Goal: Task Accomplishment & Management: Use online tool/utility

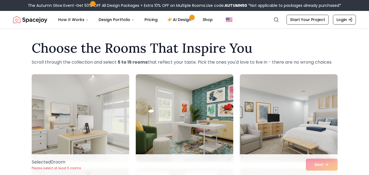
click at [83, 113] on img at bounding box center [80, 118] width 102 height 92
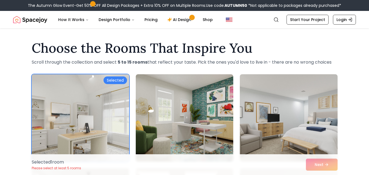
scroll to position [109, 0]
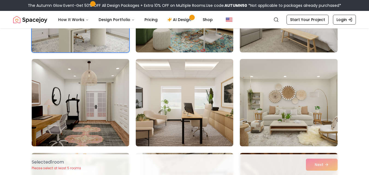
click at [95, 104] on img at bounding box center [80, 103] width 102 height 92
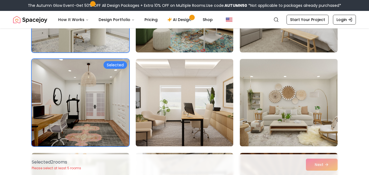
click at [150, 101] on img at bounding box center [184, 103] width 102 height 92
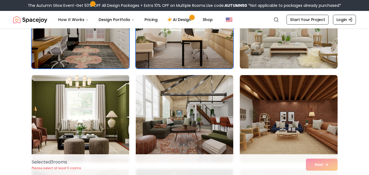
scroll to position [301, 0]
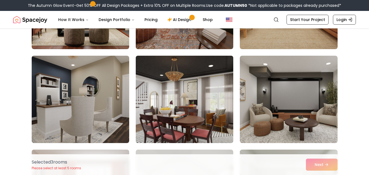
click at [163, 68] on img at bounding box center [184, 100] width 102 height 92
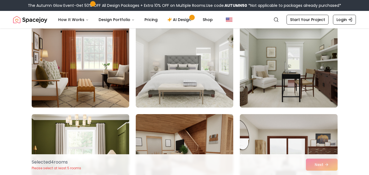
scroll to position [465, 0]
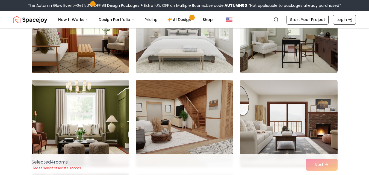
click at [84, 61] on img at bounding box center [80, 30] width 102 height 92
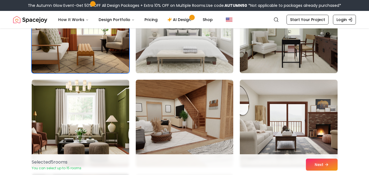
click at [209, 56] on img at bounding box center [184, 30] width 102 height 92
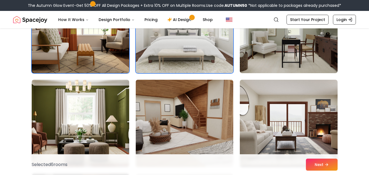
click at [189, 100] on img at bounding box center [184, 124] width 102 height 92
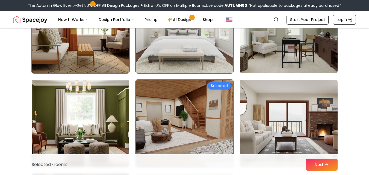
click at [258, 108] on img at bounding box center [289, 124] width 102 height 92
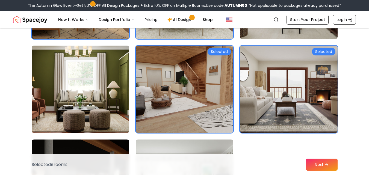
scroll to position [547, 0]
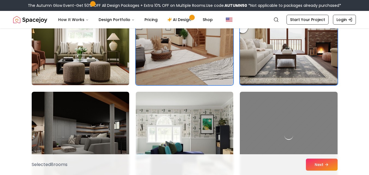
click at [86, 66] on img at bounding box center [80, 42] width 102 height 92
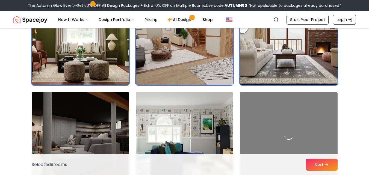
click at [78, 105] on img at bounding box center [80, 136] width 102 height 92
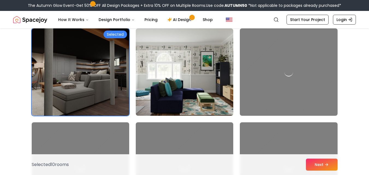
scroll to position [656, 0]
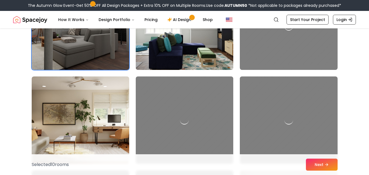
click at [168, 52] on img at bounding box center [184, 26] width 102 height 92
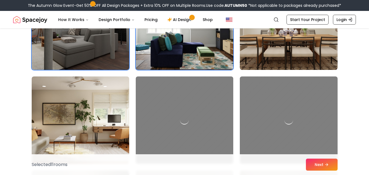
click at [270, 43] on img at bounding box center [289, 26] width 98 height 87
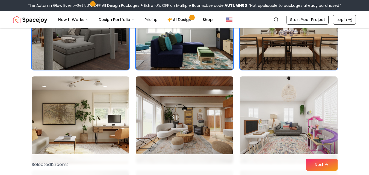
click at [170, 107] on img at bounding box center [184, 120] width 102 height 92
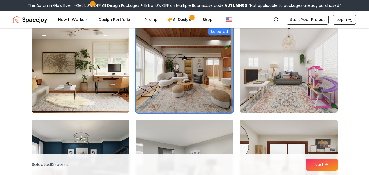
scroll to position [765, 0]
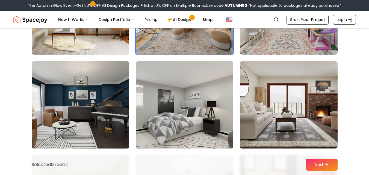
click at [77, 46] on img at bounding box center [80, 11] width 102 height 92
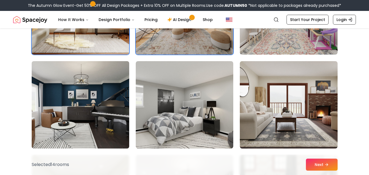
click at [78, 92] on img at bounding box center [80, 105] width 102 height 92
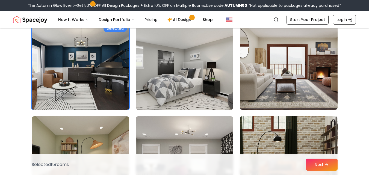
scroll to position [847, 0]
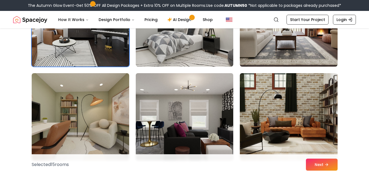
click at [208, 99] on img at bounding box center [184, 117] width 102 height 92
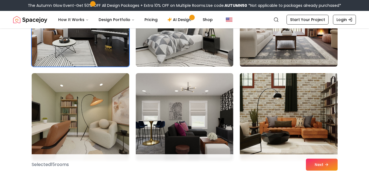
click at [261, 101] on img at bounding box center [289, 117] width 102 height 92
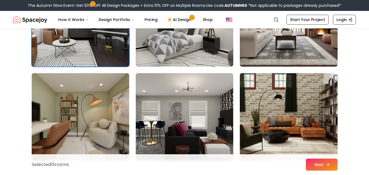
click at [314, 163] on button "Next" at bounding box center [322, 165] width 32 height 12
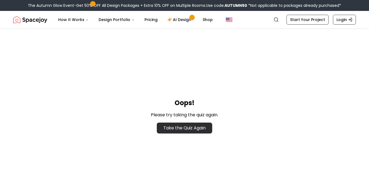
click at [157, 128] on link "Take the Quiz Again" at bounding box center [184, 128] width 55 height 11
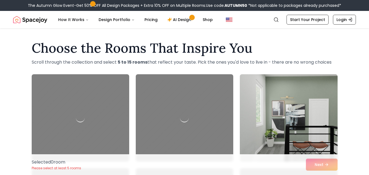
click at [303, 116] on img at bounding box center [289, 118] width 102 height 92
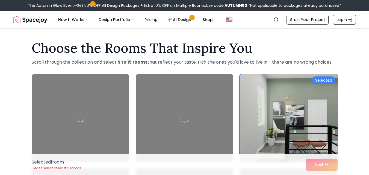
click at [163, 104] on div at bounding box center [184, 118] width 102 height 92
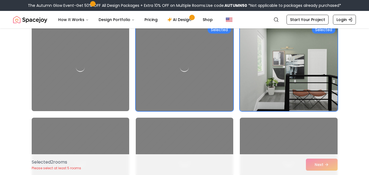
scroll to position [109, 0]
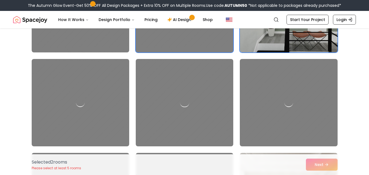
click at [181, 112] on div at bounding box center [184, 103] width 102 height 92
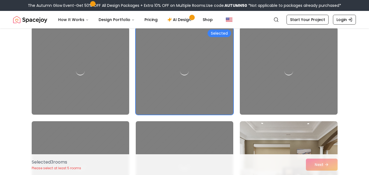
scroll to position [164, 0]
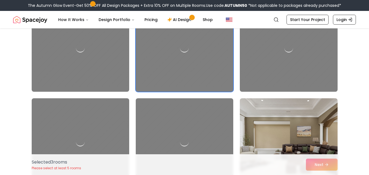
click at [140, 96] on div "Selected Selected Selected" at bounding box center [185, 95] width 306 height 370
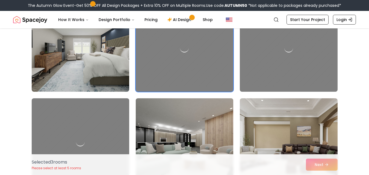
click at [159, 124] on img at bounding box center [184, 142] width 102 height 92
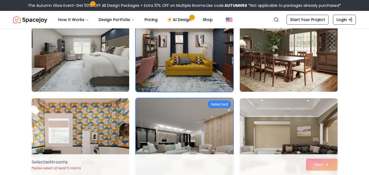
click at [173, 86] on img at bounding box center [184, 48] width 102 height 92
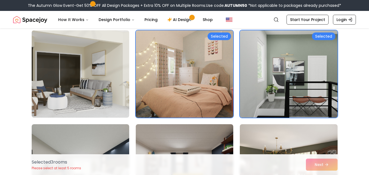
scroll to position [82, 0]
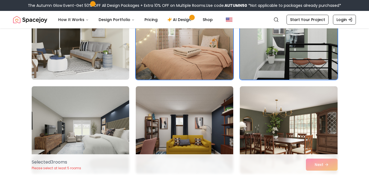
click at [194, 67] on img at bounding box center [184, 36] width 102 height 92
click at [152, 63] on img at bounding box center [184, 36] width 102 height 92
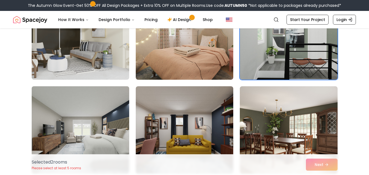
click at [46, 123] on img at bounding box center [80, 130] width 102 height 92
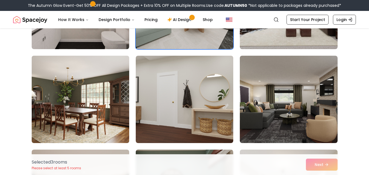
click at [97, 107] on img at bounding box center [80, 100] width 102 height 92
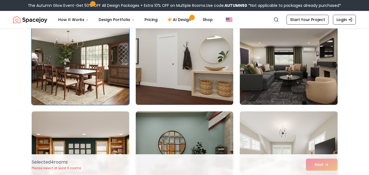
scroll to position [383, 0]
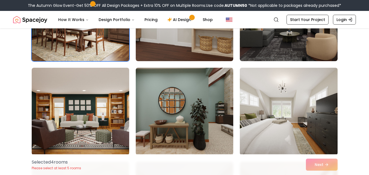
click at [278, 116] on img at bounding box center [289, 112] width 102 height 92
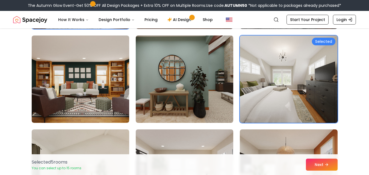
scroll to position [465, 0]
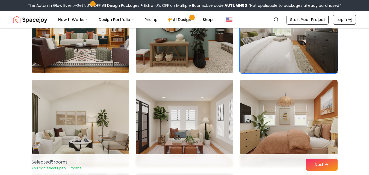
click at [93, 117] on img at bounding box center [80, 124] width 102 height 92
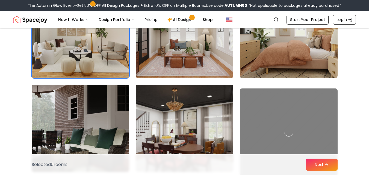
scroll to position [574, 0]
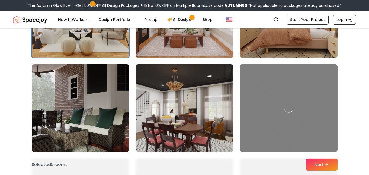
click at [287, 119] on div at bounding box center [289, 108] width 102 height 92
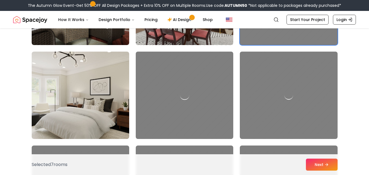
scroll to position [683, 0]
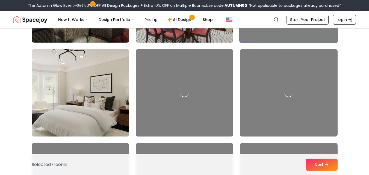
click at [105, 73] on img at bounding box center [80, 93] width 102 height 92
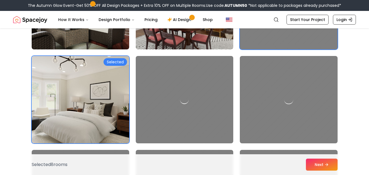
scroll to position [738, 0]
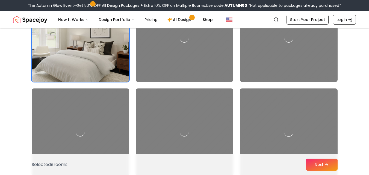
click at [291, 123] on div at bounding box center [289, 132] width 102 height 92
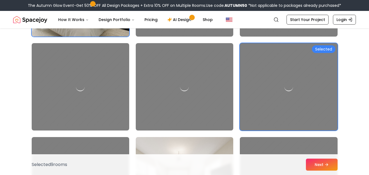
scroll to position [875, 0]
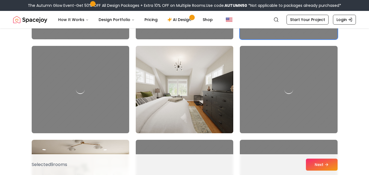
click at [170, 83] on img at bounding box center [184, 90] width 102 height 92
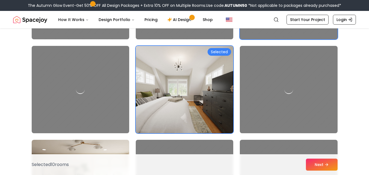
scroll to position [984, 0]
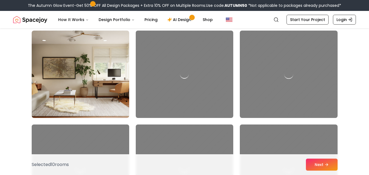
click at [276, 71] on div at bounding box center [289, 74] width 102 height 92
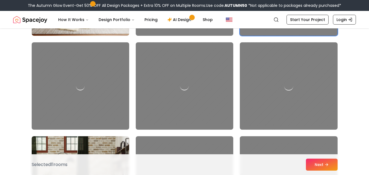
scroll to position [1121, 0]
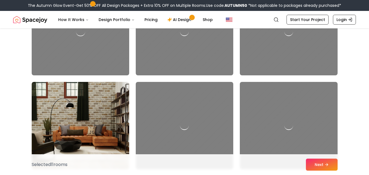
click at [103, 41] on div at bounding box center [80, 32] width 102 height 92
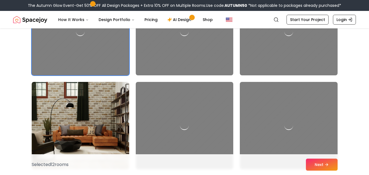
scroll to position [1203, 0]
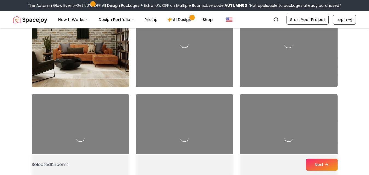
click at [264, 55] on div at bounding box center [289, 44] width 102 height 92
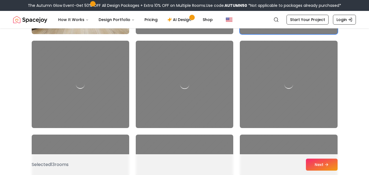
scroll to position [1285, 0]
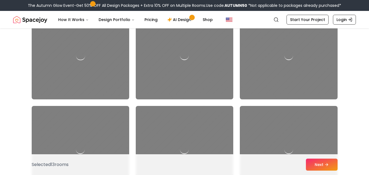
click at [108, 60] on div at bounding box center [80, 56] width 102 height 92
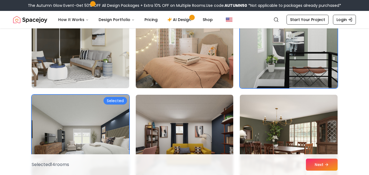
scroll to position [55, 0]
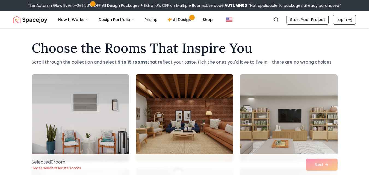
click at [174, 99] on img at bounding box center [184, 118] width 102 height 92
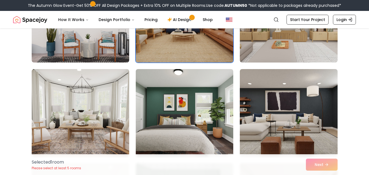
scroll to position [109, 0]
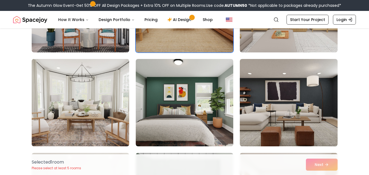
click at [108, 95] on img at bounding box center [80, 103] width 102 height 92
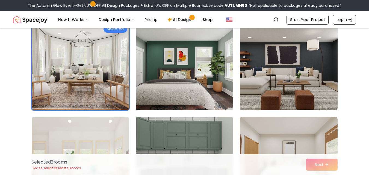
scroll to position [219, 0]
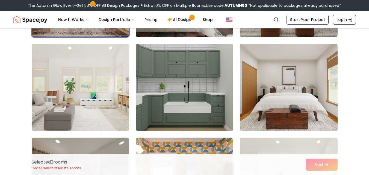
click at [285, 101] on img at bounding box center [289, 88] width 102 height 92
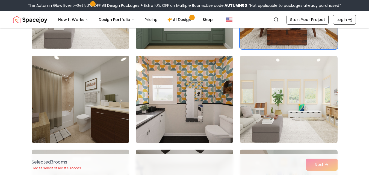
click at [105, 86] on img at bounding box center [80, 100] width 102 height 92
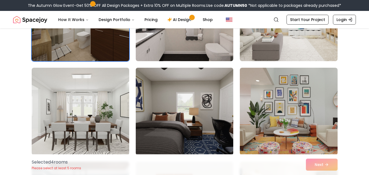
click at [208, 104] on img at bounding box center [184, 112] width 102 height 92
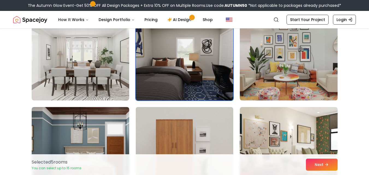
scroll to position [492, 0]
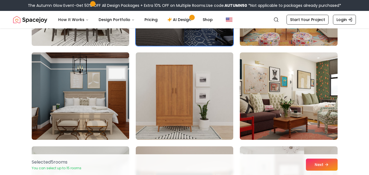
click at [69, 81] on img at bounding box center [80, 96] width 102 height 92
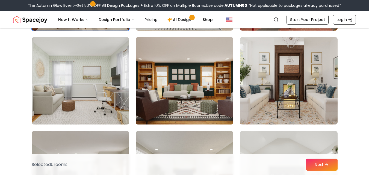
click at [218, 87] on img at bounding box center [184, 81] width 102 height 92
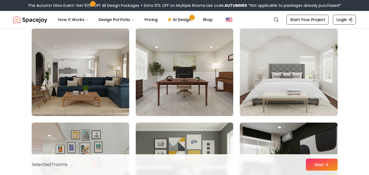
scroll to position [711, 0]
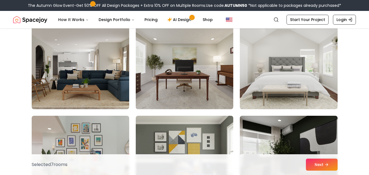
click at [208, 71] on img at bounding box center [184, 66] width 102 height 92
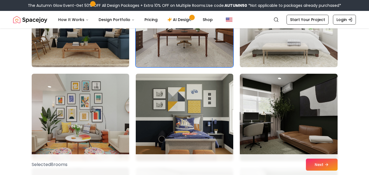
scroll to position [793, 0]
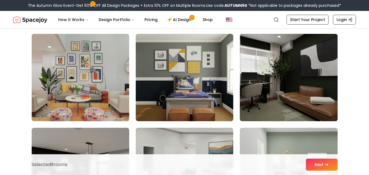
click at [314, 87] on img at bounding box center [289, 78] width 102 height 92
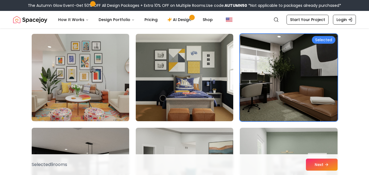
scroll to position [875, 0]
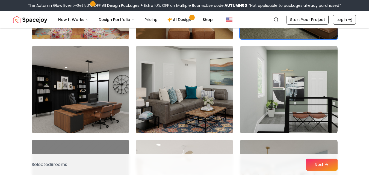
click at [146, 78] on img at bounding box center [184, 90] width 102 height 92
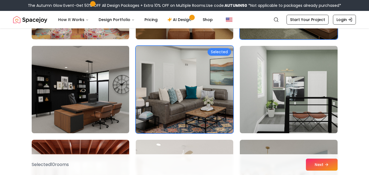
scroll to position [984, 0]
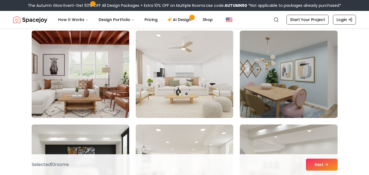
click at [97, 75] on img at bounding box center [80, 74] width 102 height 92
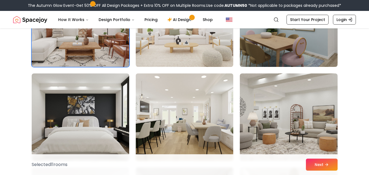
scroll to position [1066, 0]
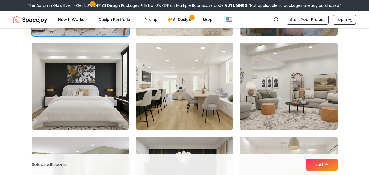
click at [286, 84] on img at bounding box center [289, 86] width 102 height 92
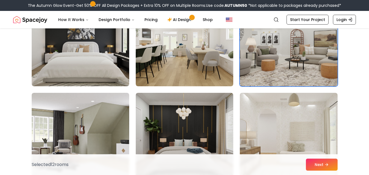
scroll to position [1175, 0]
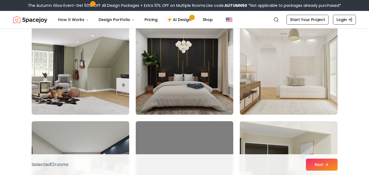
click at [208, 78] on img at bounding box center [184, 71] width 102 height 92
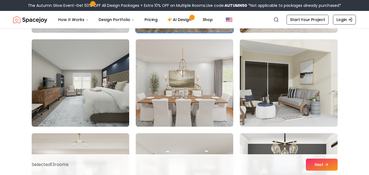
click at [107, 77] on img at bounding box center [80, 83] width 102 height 92
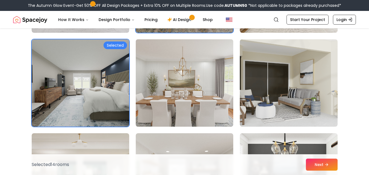
scroll to position [1312, 0]
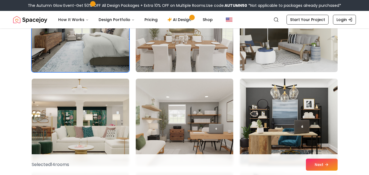
click at [309, 111] on img at bounding box center [289, 123] width 102 height 92
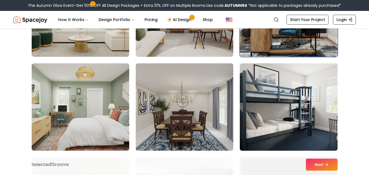
click at [203, 90] on img at bounding box center [184, 107] width 102 height 92
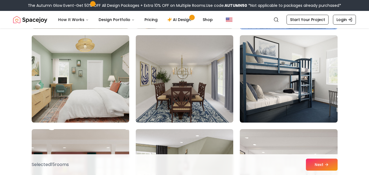
scroll to position [1449, 0]
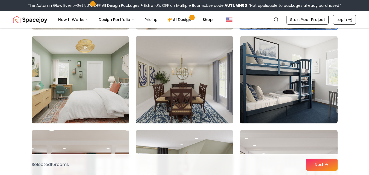
click at [202, 87] on img at bounding box center [184, 80] width 102 height 92
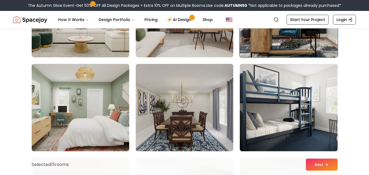
scroll to position [1394, 0]
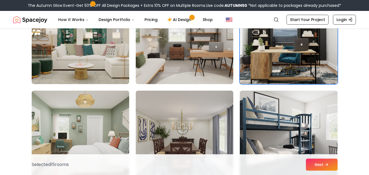
click at [206, 107] on img at bounding box center [184, 135] width 102 height 92
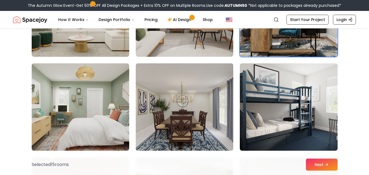
click at [206, 84] on img at bounding box center [184, 107] width 102 height 92
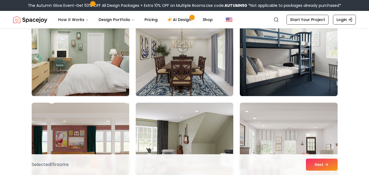
click at [86, 65] on img at bounding box center [80, 53] width 102 height 92
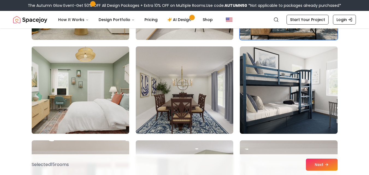
scroll to position [1421, 0]
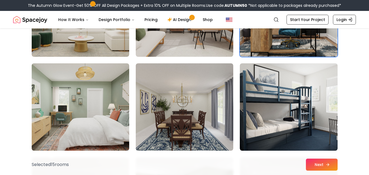
click at [317, 163] on button "Next" at bounding box center [322, 165] width 32 height 12
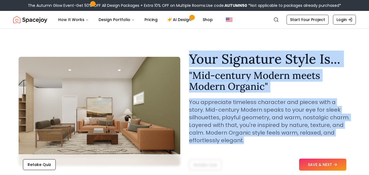
drag, startPoint x: 189, startPoint y: 59, endPoint x: 273, endPoint y: 137, distance: 114.9
click at [273, 137] on div "Your Signature Style Is... " Mid-century Modern meets Modern Organic " You appr…" at bounding box center [270, 102] width 162 height 101
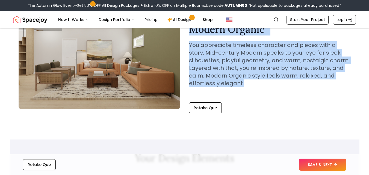
scroll to position [82, 0]
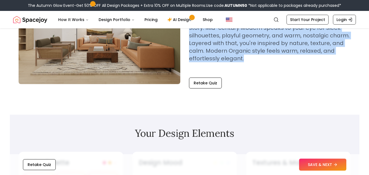
drag, startPoint x: 319, startPoint y: 166, endPoint x: 347, endPoint y: 70, distance: 100.1
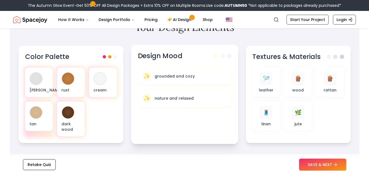
scroll to position [191, 0]
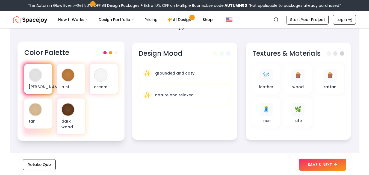
click at [43, 73] on div "olive green" at bounding box center [38, 79] width 28 height 30
click at [44, 82] on div "olive green" at bounding box center [38, 79] width 28 height 30
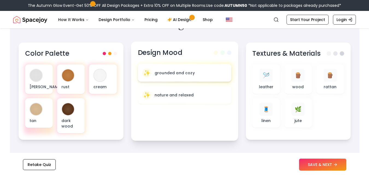
click at [191, 72] on p "grounded and cozy" at bounding box center [174, 72] width 40 height 5
click at [195, 72] on div "✨ grounded and cozy" at bounding box center [184, 72] width 85 height 9
click at [194, 71] on div "✨ grounded and cozy" at bounding box center [184, 72] width 85 height 9
click at [177, 91] on div "✨ nature and relaxed" at bounding box center [184, 95] width 85 height 9
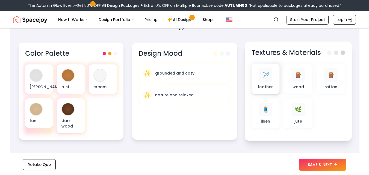
click at [268, 78] on div "🪡" at bounding box center [265, 74] width 13 height 13
click at [267, 75] on span "🪡" at bounding box center [265, 75] width 7 height 8
click at [266, 75] on span "🪡" at bounding box center [265, 75] width 7 height 8
click at [311, 83] on div "🪵 wood" at bounding box center [298, 79] width 28 height 30
click at [265, 118] on div "🧵 linen" at bounding box center [265, 113] width 19 height 21
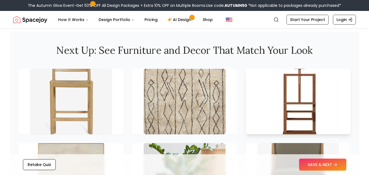
scroll to position [738, 0]
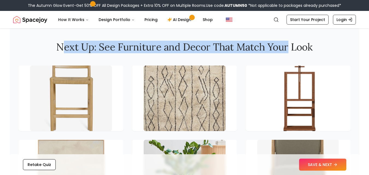
drag, startPoint x: 63, startPoint y: 52, endPoint x: 287, endPoint y: 57, distance: 223.9
click at [287, 52] on h2 "Next Up: See Furniture and Decor That Match Your Look" at bounding box center [185, 47] width 332 height 11
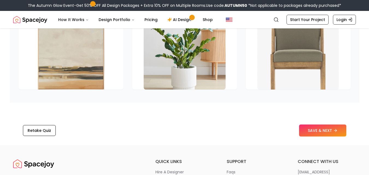
scroll to position [902, 0]
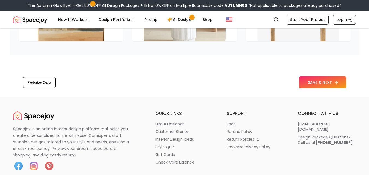
click at [314, 88] on button "SAVE & NEXT" at bounding box center [322, 83] width 47 height 12
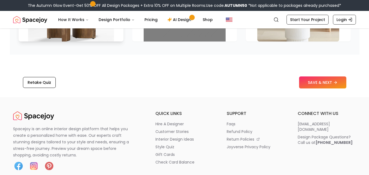
scroll to position [828, 0]
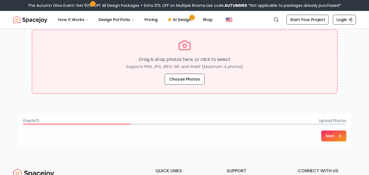
scroll to position [109, 0]
